Goal: Information Seeking & Learning: Check status

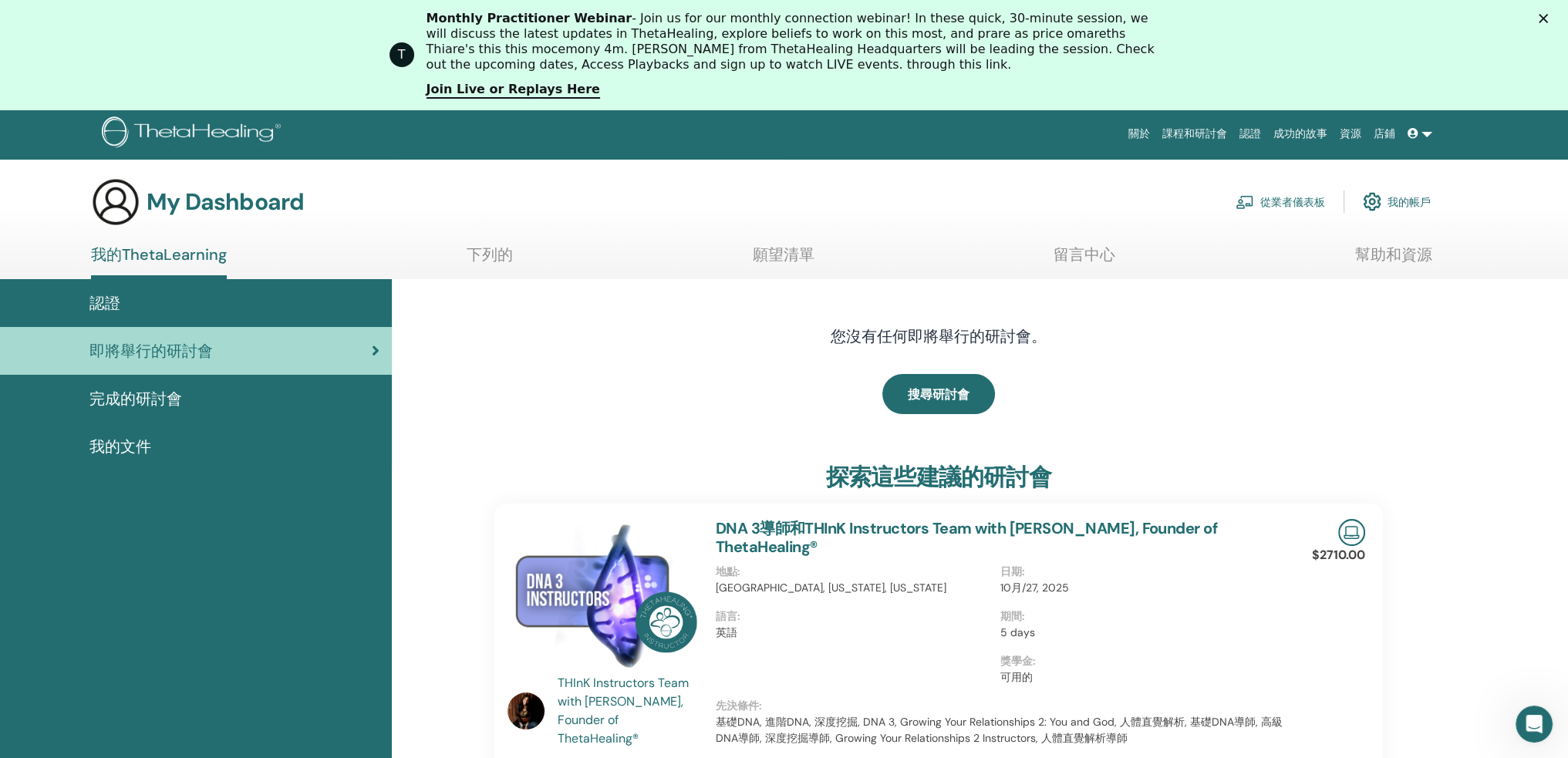
click at [172, 398] on font "完成的研討會" at bounding box center [135, 399] width 93 height 20
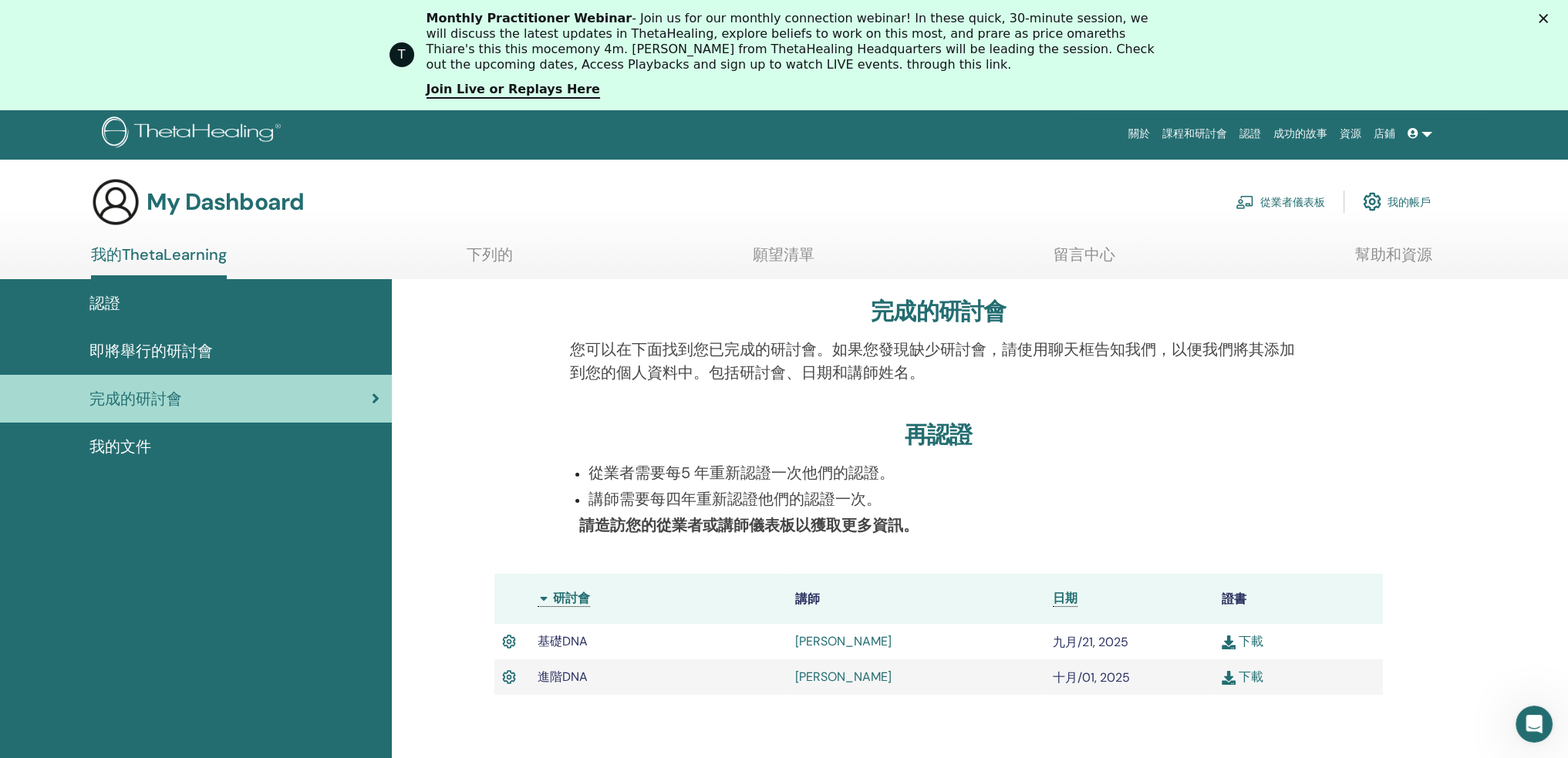
click at [1234, 678] on img at bounding box center [1228, 677] width 14 height 14
drag, startPoint x: 1432, startPoint y: 317, endPoint x: 1433, endPoint y: 329, distance: 12.0
click at [1432, 317] on div "完成的研討會 您可以在下面找到您已完成的研討會。如果您發現缺少研討會，請使用聊天框告知我們，以便我們將其添加到您的個人資料中。包括研討會、日期和講師姓名。 再…" at bounding box center [979, 639] width 1176 height 720
